Goal: Feedback & Contribution: Contribute content

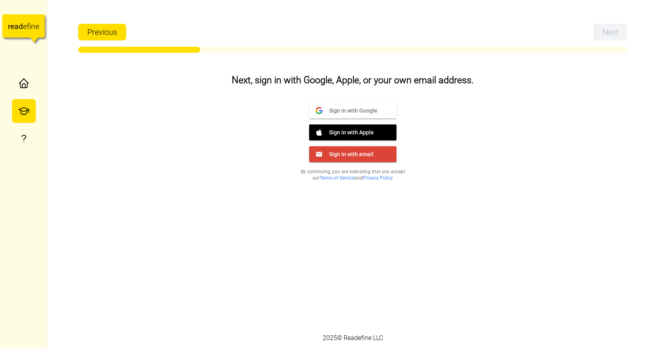
click at [513, 228] on div "Next, sign in with Google, Apple, or your own email address. Sign in with Googl…" at bounding box center [352, 197] width 397 height 264
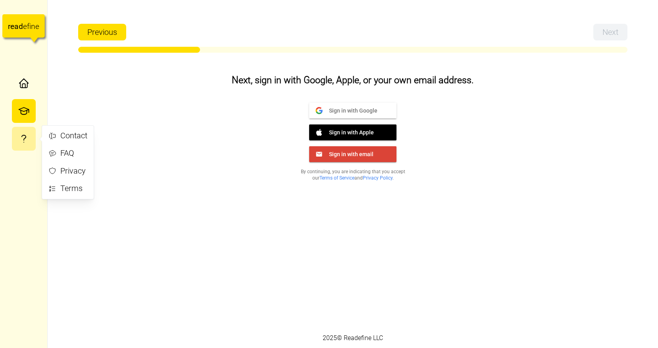
click at [25, 136] on icon "button" at bounding box center [24, 138] width 4 height 5
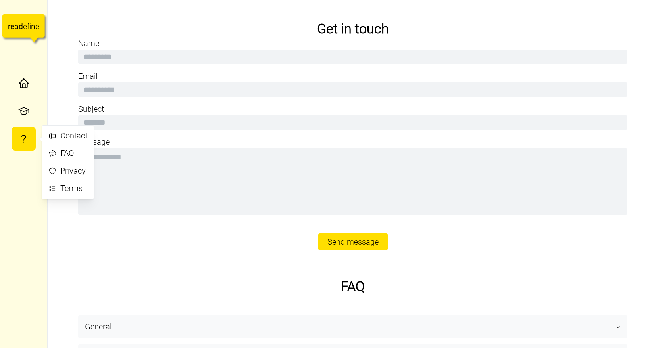
type textarea "*"
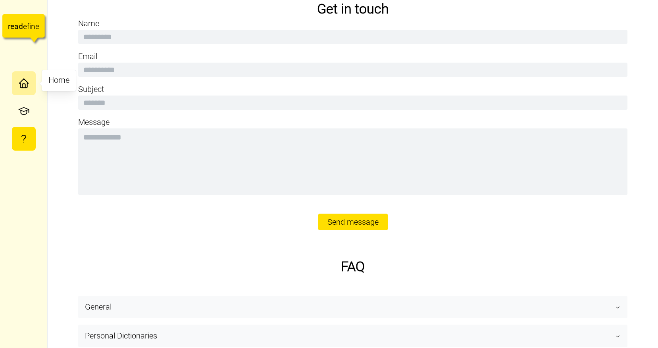
click at [27, 84] on icon "button" at bounding box center [23, 85] width 7 height 4
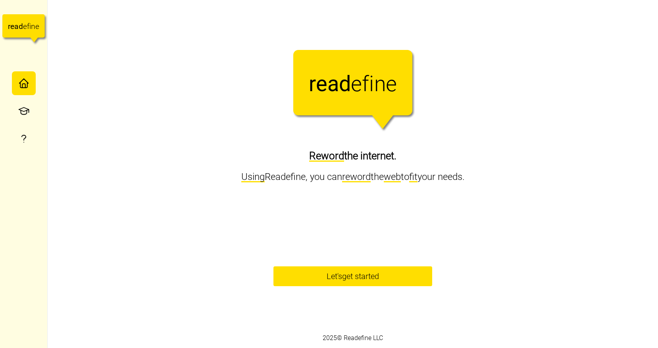
click at [336, 282] on span "Let's get started" at bounding box center [352, 276] width 52 height 19
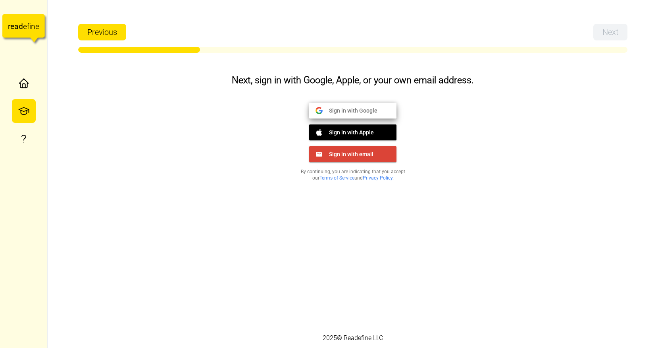
click at [361, 110] on span "Sign in with Google" at bounding box center [349, 110] width 55 height 7
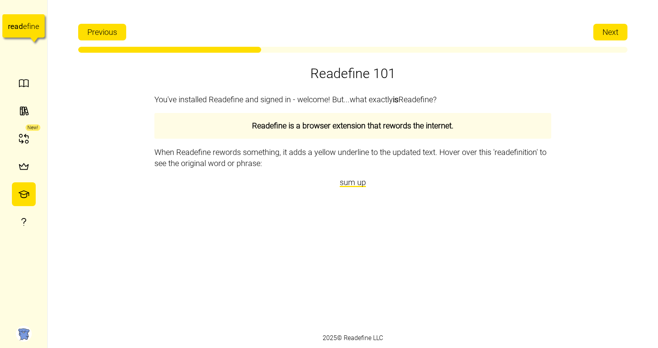
click at [606, 28] on span "Next" at bounding box center [610, 32] width 16 height 16
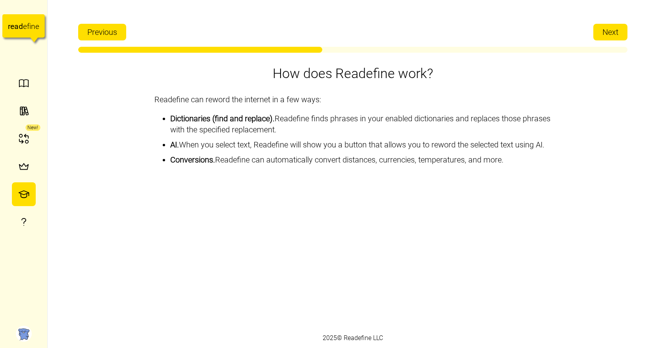
click at [599, 38] on button "Next" at bounding box center [610, 32] width 34 height 17
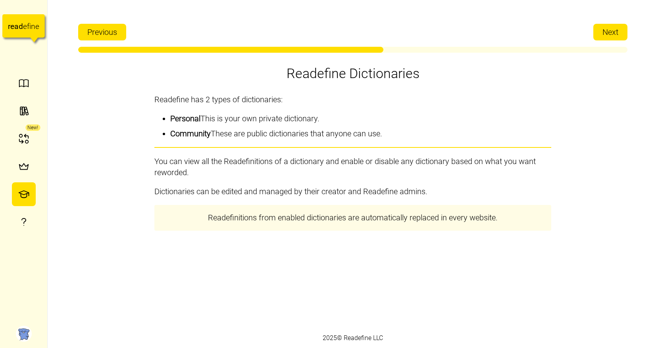
click at [615, 33] on span "Next" at bounding box center [610, 32] width 16 height 16
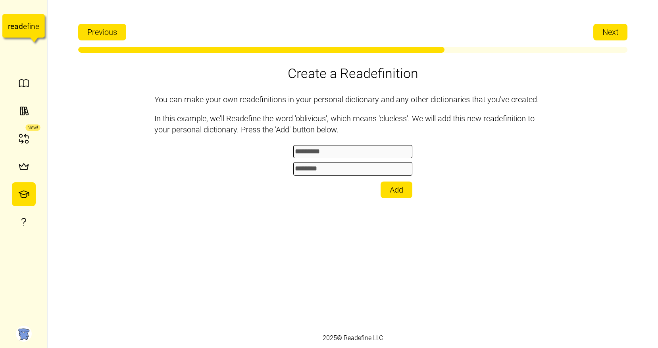
click at [605, 29] on span "Next" at bounding box center [610, 32] width 16 height 16
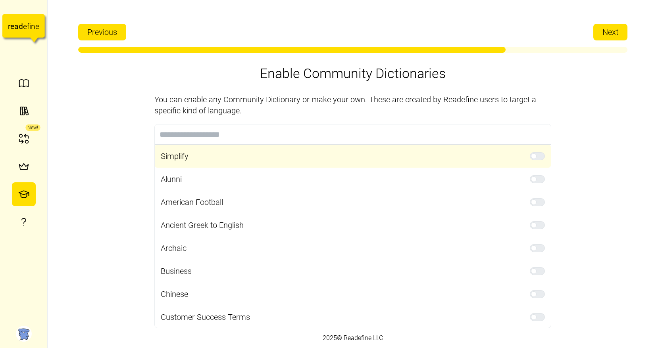
click at [536, 155] on span at bounding box center [541, 156] width 10 height 7
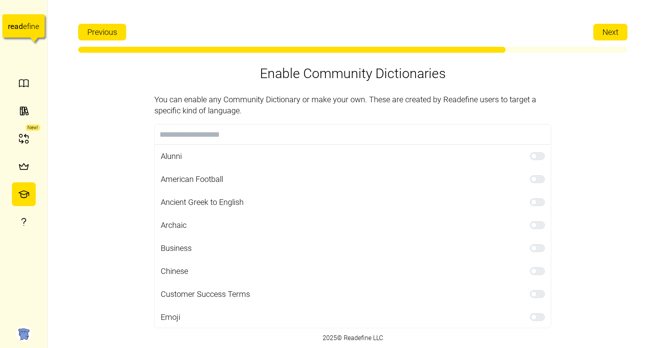
click at [605, 33] on span "Next" at bounding box center [610, 32] width 16 height 16
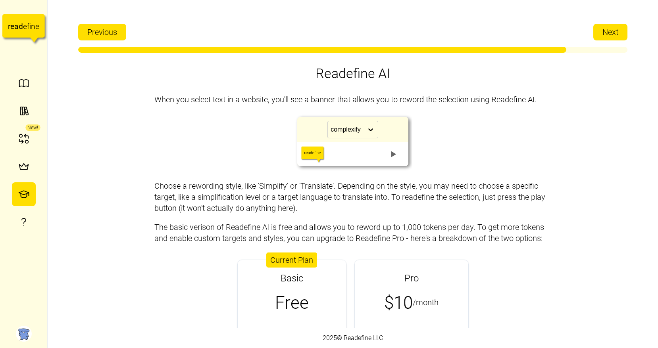
click at [612, 26] on span "Next" at bounding box center [610, 32] width 16 height 16
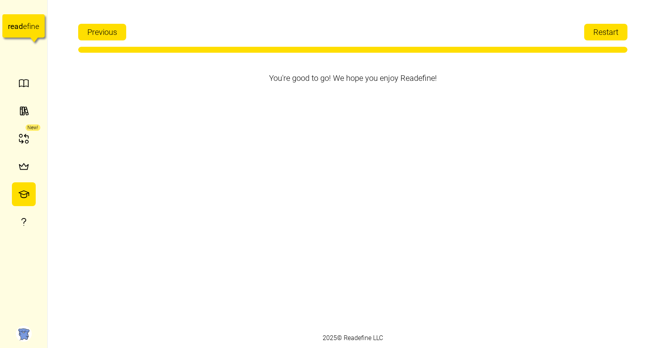
click at [609, 36] on span "Restart" at bounding box center [605, 32] width 25 height 16
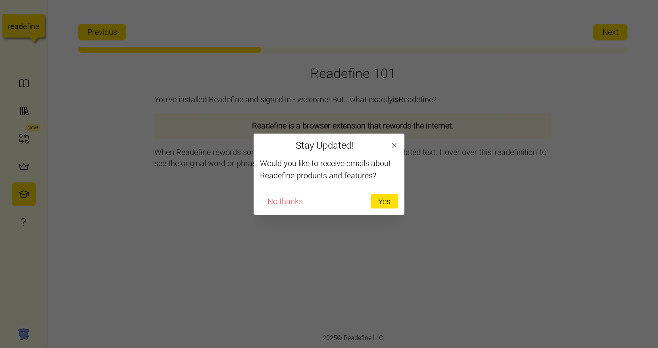
click at [292, 206] on span "No thanks" at bounding box center [284, 201] width 35 height 13
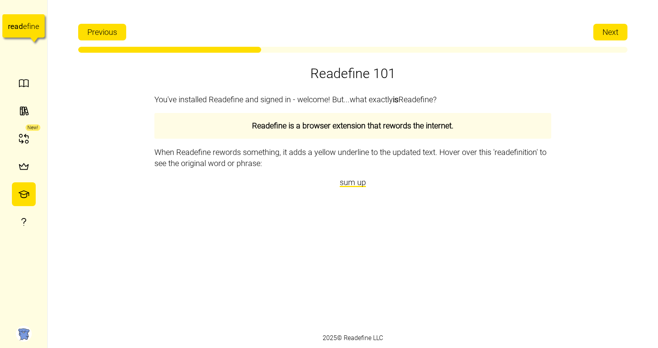
click at [605, 27] on span "Next" at bounding box center [610, 32] width 16 height 16
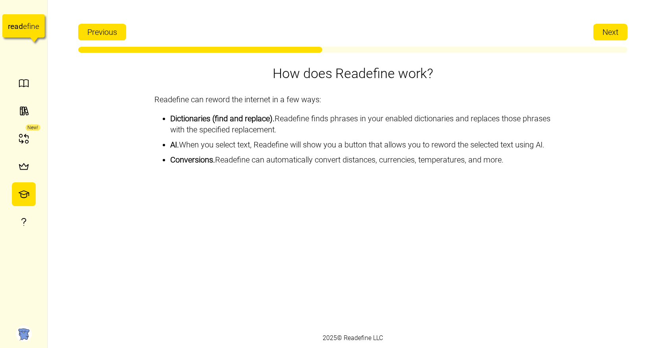
click at [608, 36] on span "Next" at bounding box center [610, 32] width 16 height 16
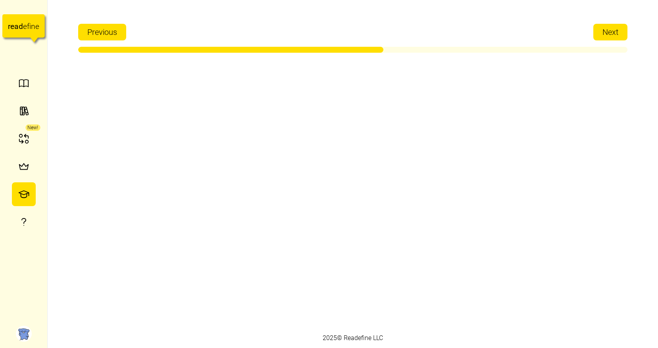
click at [612, 35] on span "Next" at bounding box center [610, 32] width 16 height 16
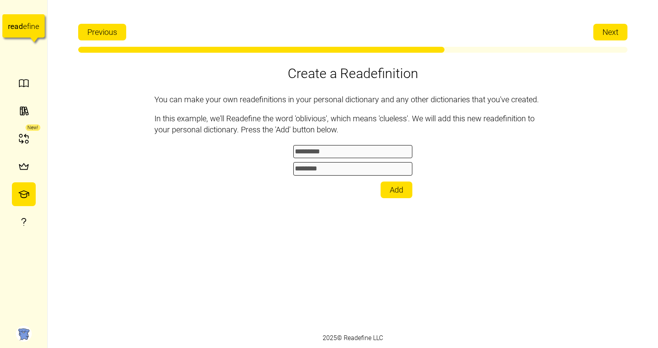
click at [615, 34] on span "Next" at bounding box center [610, 32] width 16 height 16
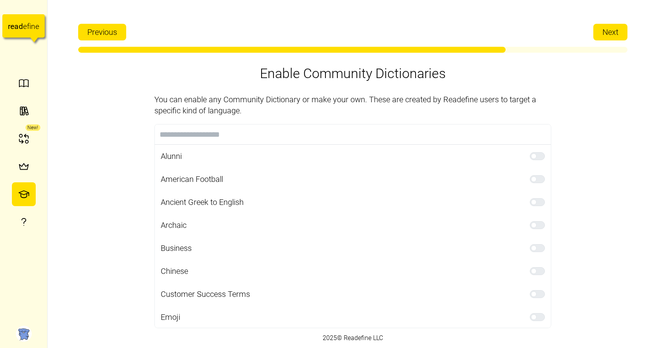
click at [616, 34] on span "Next" at bounding box center [610, 32] width 16 height 16
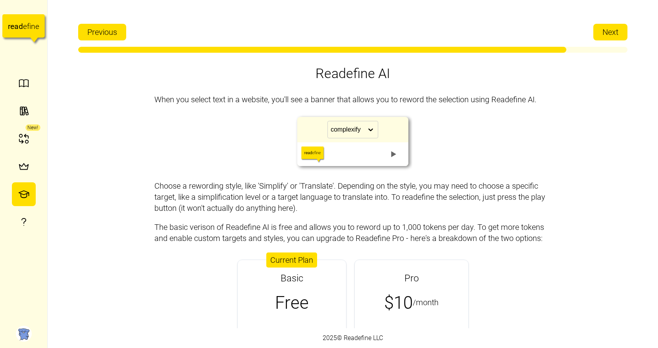
click at [619, 27] on button "Next" at bounding box center [610, 32] width 34 height 17
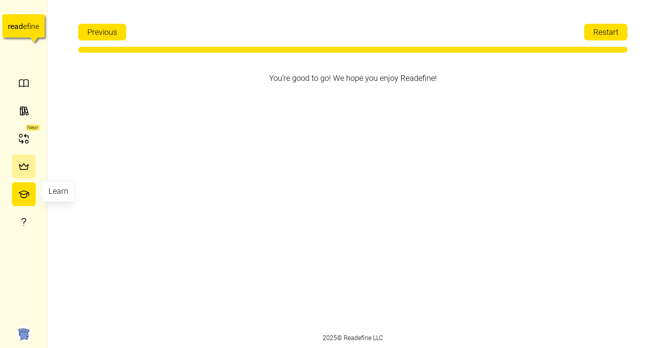
click at [26, 167] on icon "button" at bounding box center [24, 167] width 12 height 12
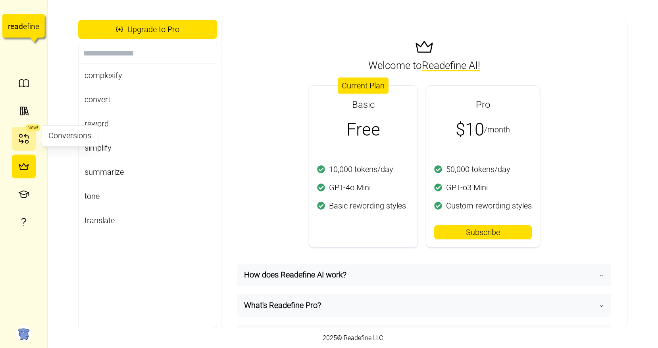
click at [23, 138] on icon "button" at bounding box center [24, 139] width 12 height 12
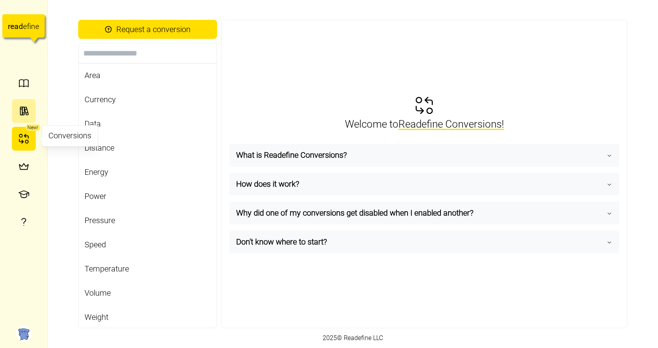
click at [30, 119] on button "button" at bounding box center [24, 111] width 24 height 24
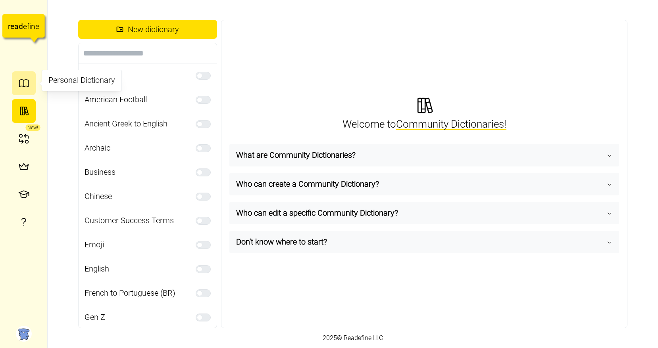
click at [27, 83] on icon "button" at bounding box center [24, 83] width 12 height 12
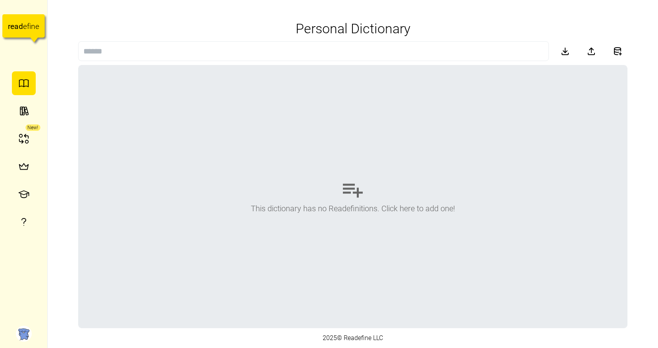
click at [399, 230] on div "This dictionary has no Readefinitions. Click here to add one!" at bounding box center [353, 196] width 548 height 263
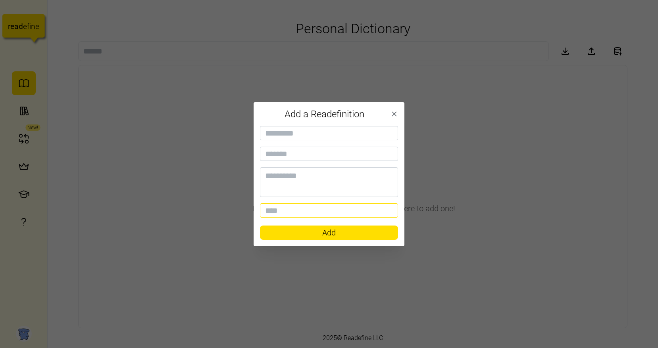
click at [357, 211] on input at bounding box center [329, 210] width 138 height 14
click at [347, 134] on input at bounding box center [329, 133] width 138 height 14
click at [390, 111] on icon "button" at bounding box center [394, 114] width 8 height 8
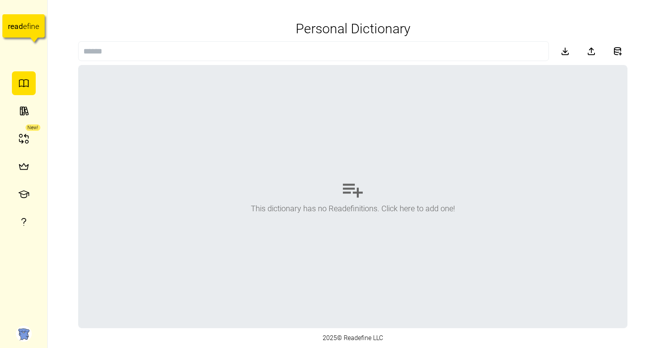
click at [376, 189] on div "This dictionary has no Readefinitions. Click here to add one!" at bounding box center [353, 196] width 548 height 263
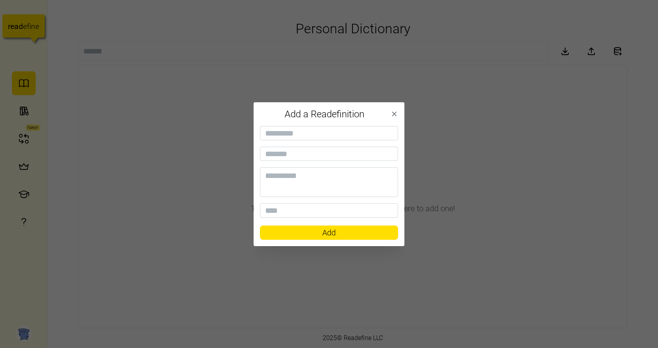
click at [394, 113] on icon "button" at bounding box center [394, 114] width 8 height 8
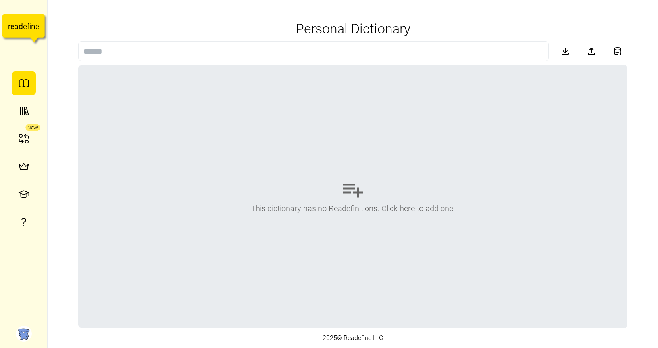
click at [325, 178] on div "This dictionary has no Readefinitions. Click here to add one!" at bounding box center [353, 196] width 548 height 263
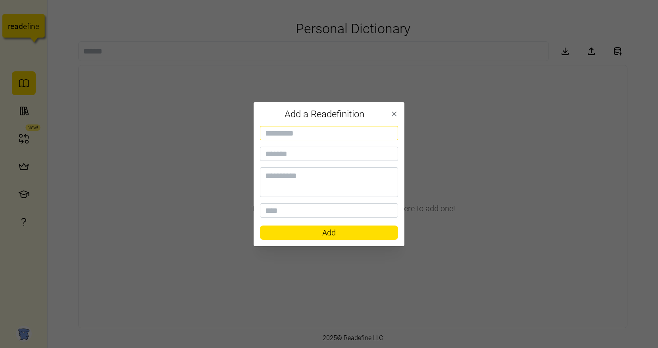
click at [289, 134] on input at bounding box center [329, 133] width 138 height 14
type input "********"
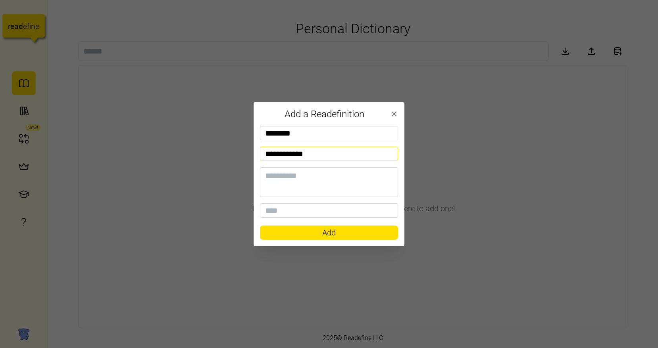
type input "**********"
click at [347, 234] on span "Add" at bounding box center [328, 232] width 123 height 13
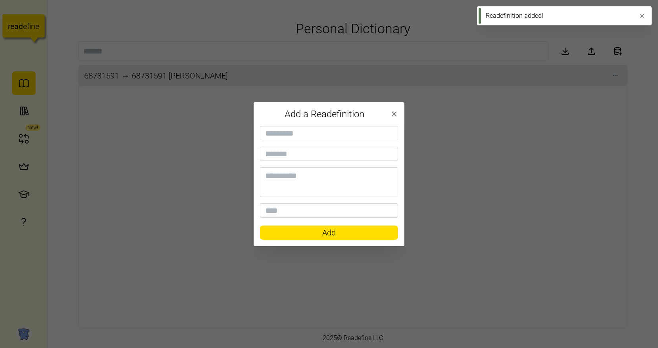
click at [512, 221] on div at bounding box center [329, 174] width 658 height 348
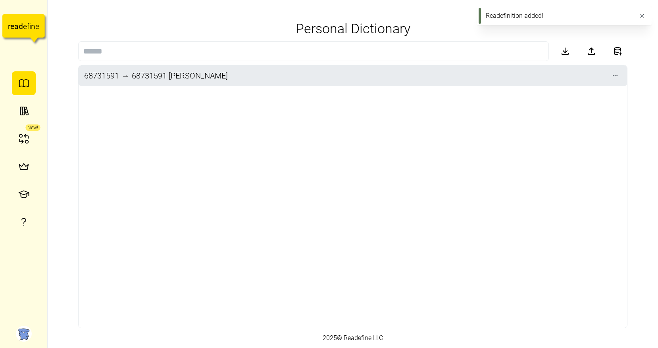
click at [430, 170] on div "68731591 → 68731591 [PERSON_NAME]" at bounding box center [353, 196] width 548 height 263
